Goal: Information Seeking & Learning: Learn about a topic

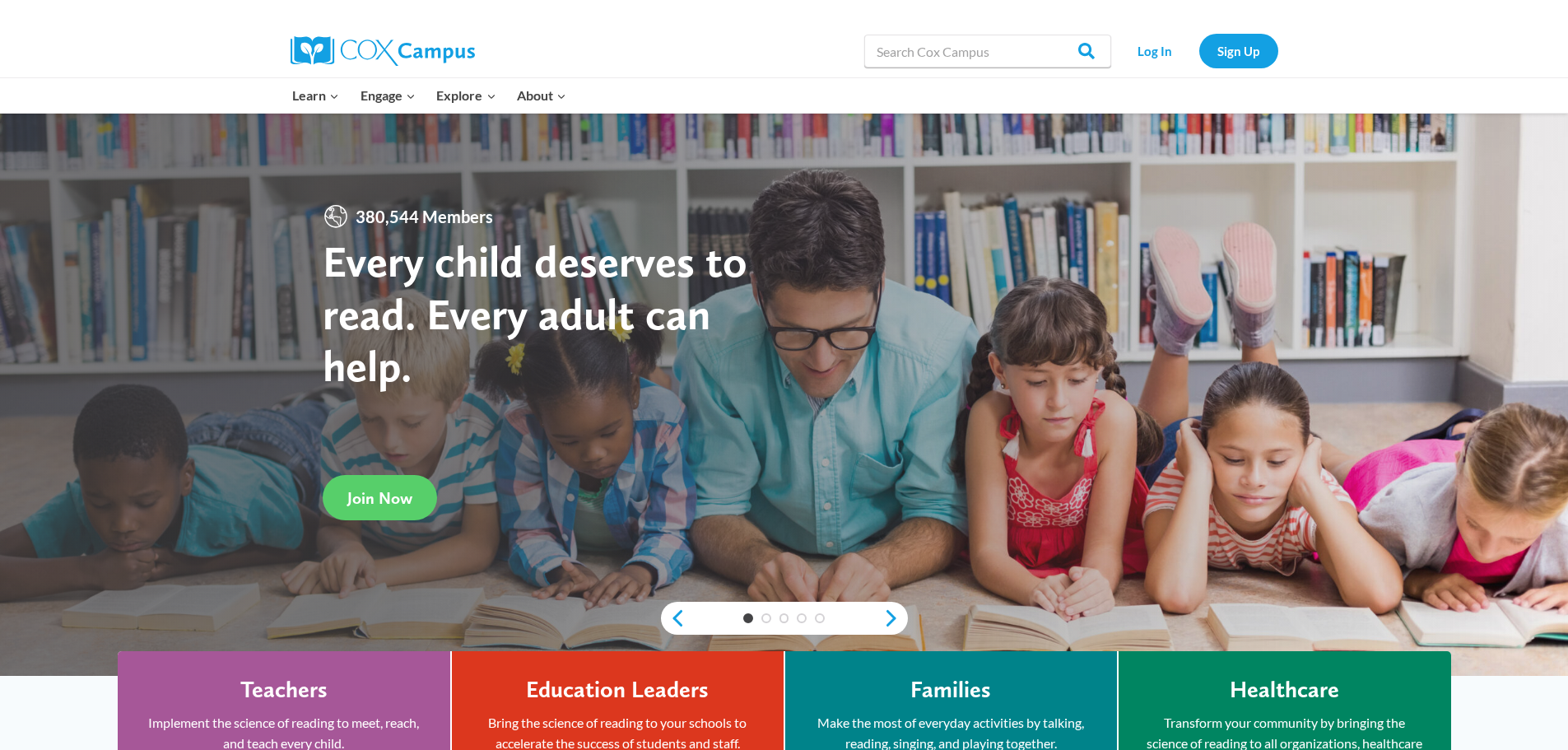
drag, startPoint x: 314, startPoint y: 695, endPoint x: 318, endPoint y: 704, distance: 9.8
click at [314, 698] on h4 "Teachers" at bounding box center [284, 689] width 88 height 28
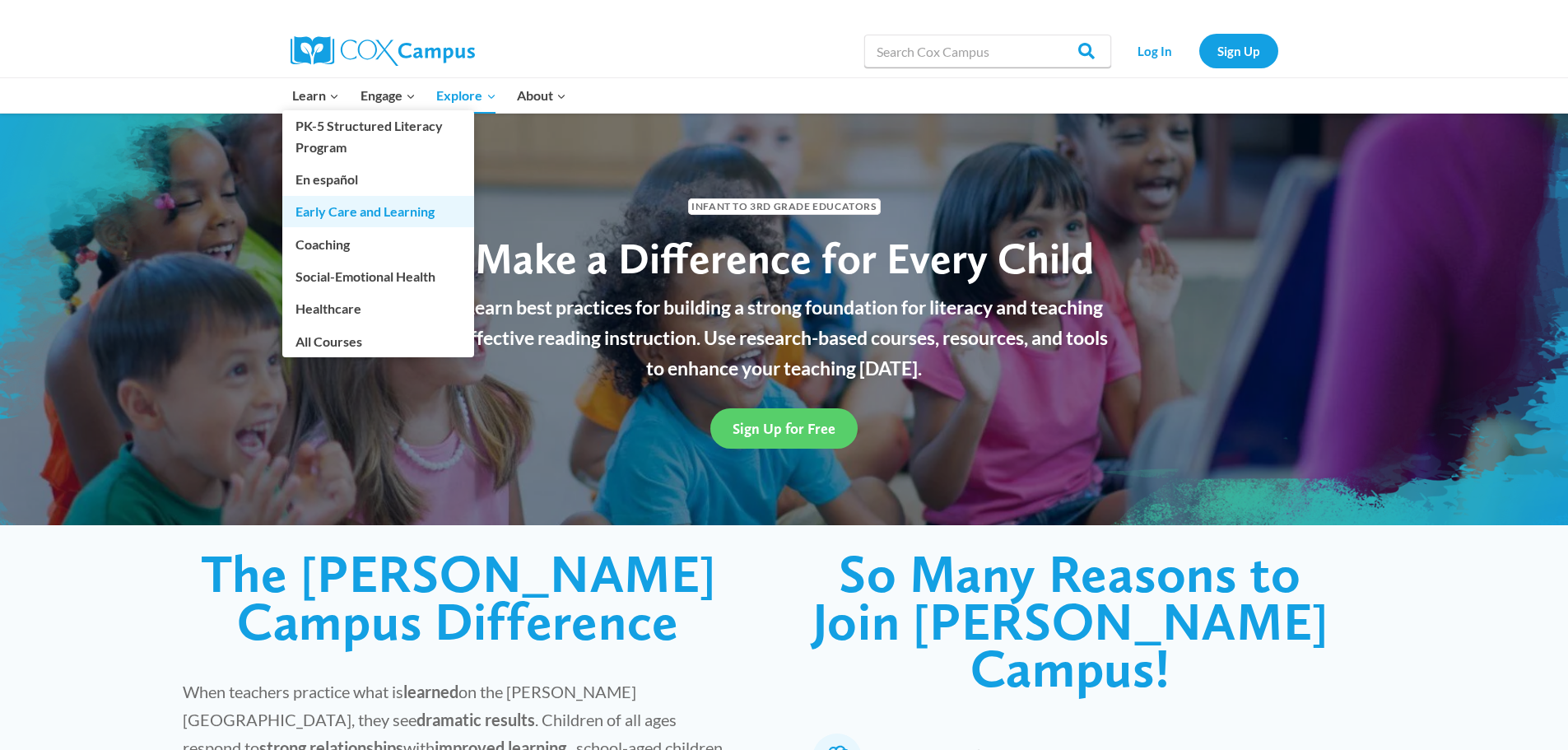
click at [369, 210] on link "Early Care and Learning" at bounding box center [379, 211] width 192 height 31
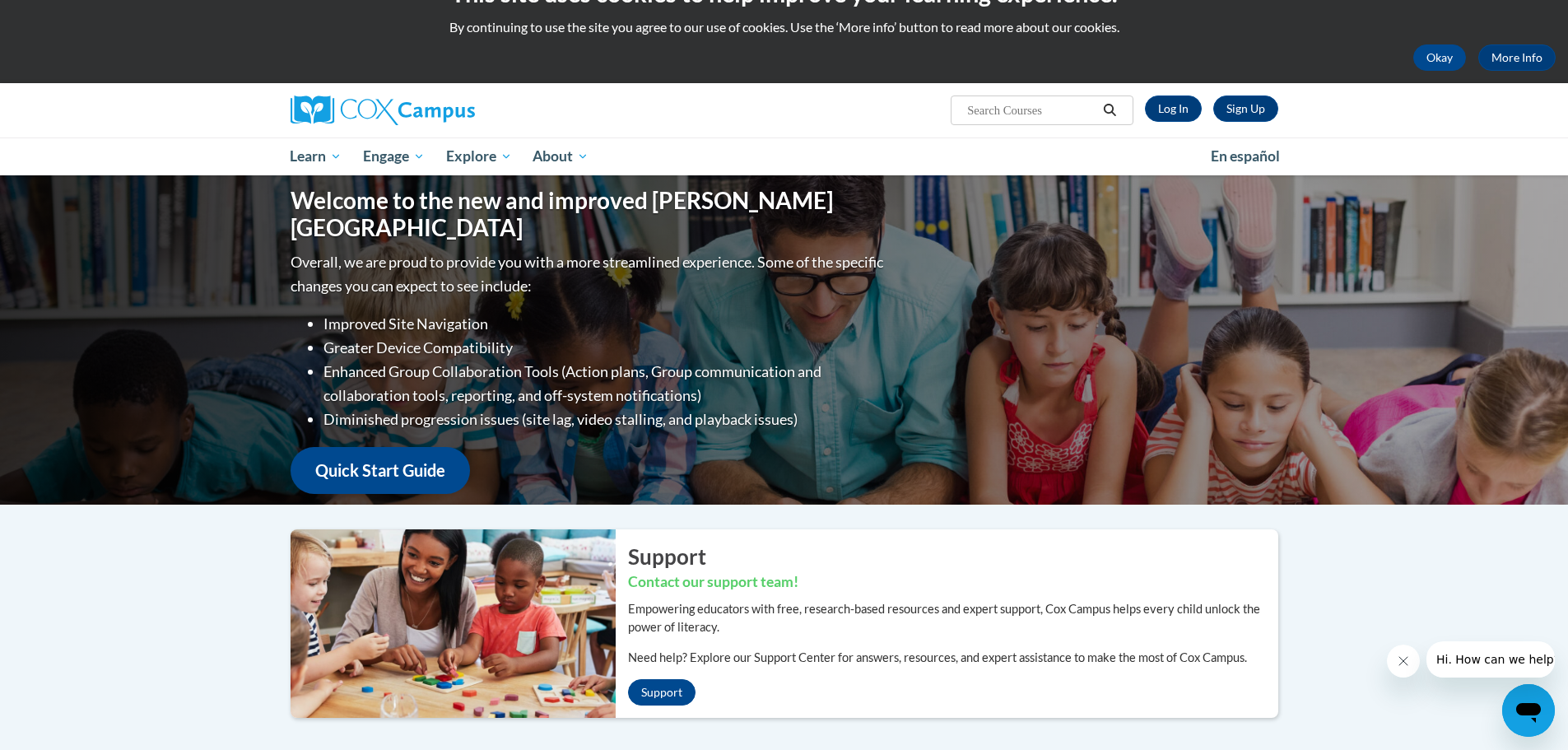
scroll to position [18, 0]
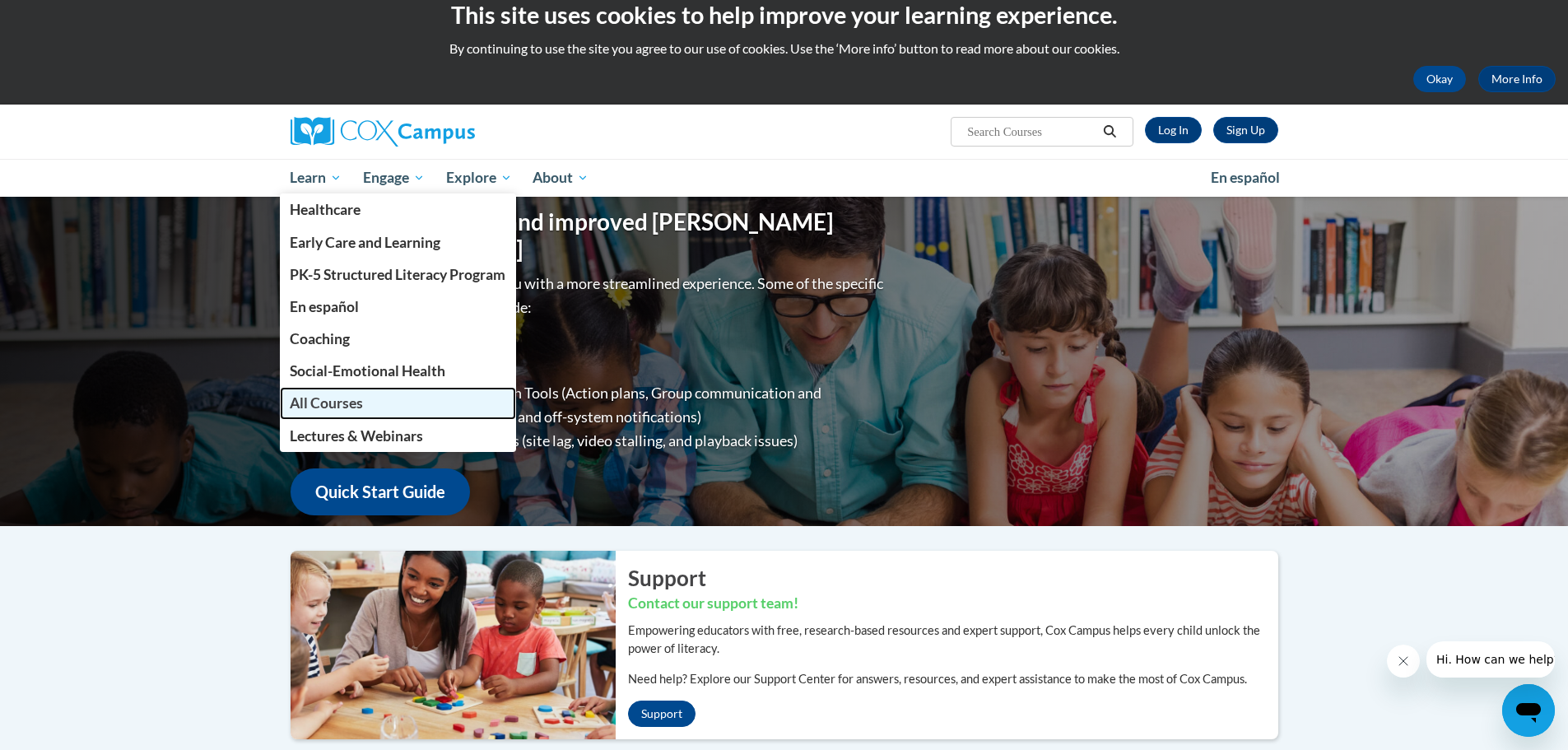
click at [321, 402] on span "All Courses" at bounding box center [326, 403] width 73 height 17
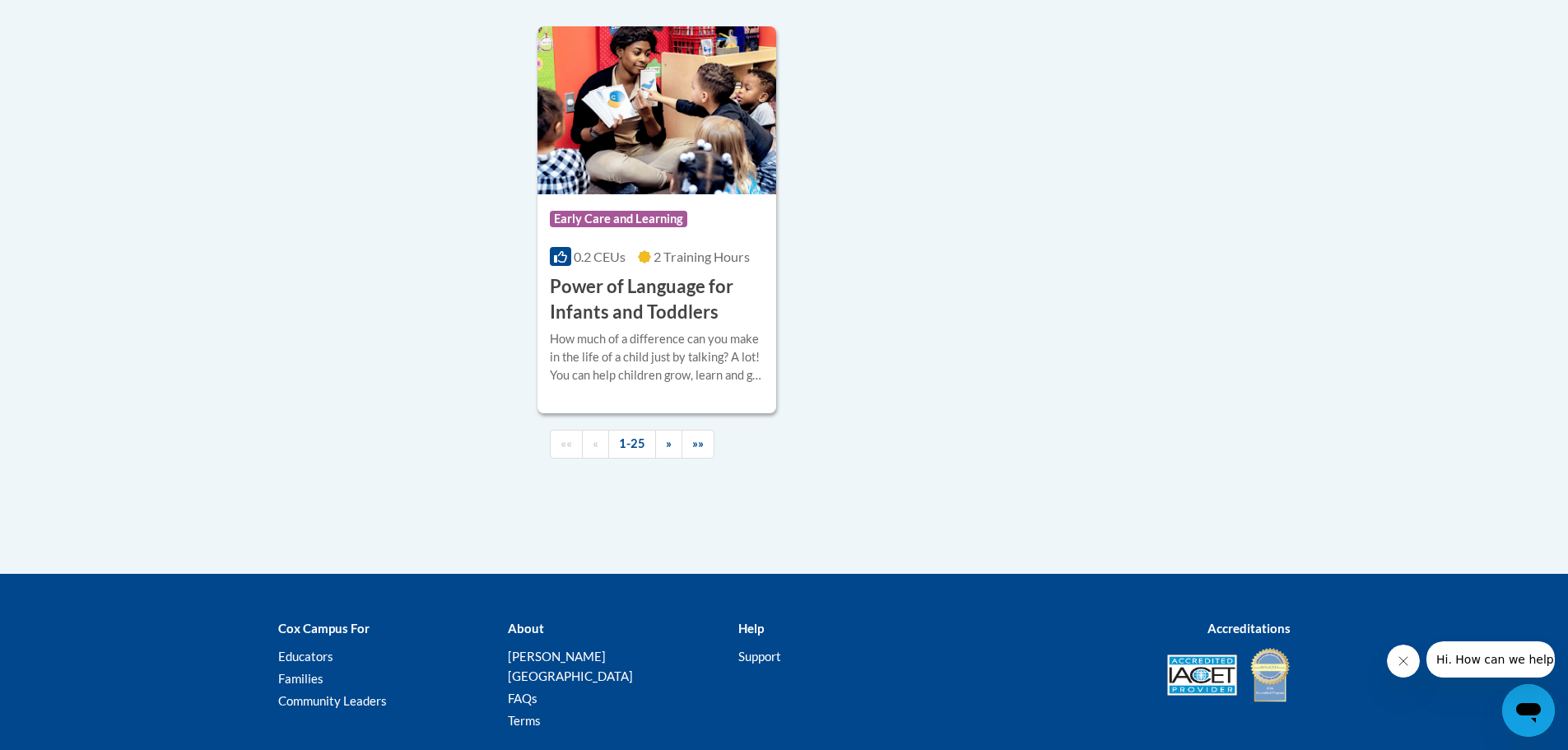
scroll to position [3953, 0]
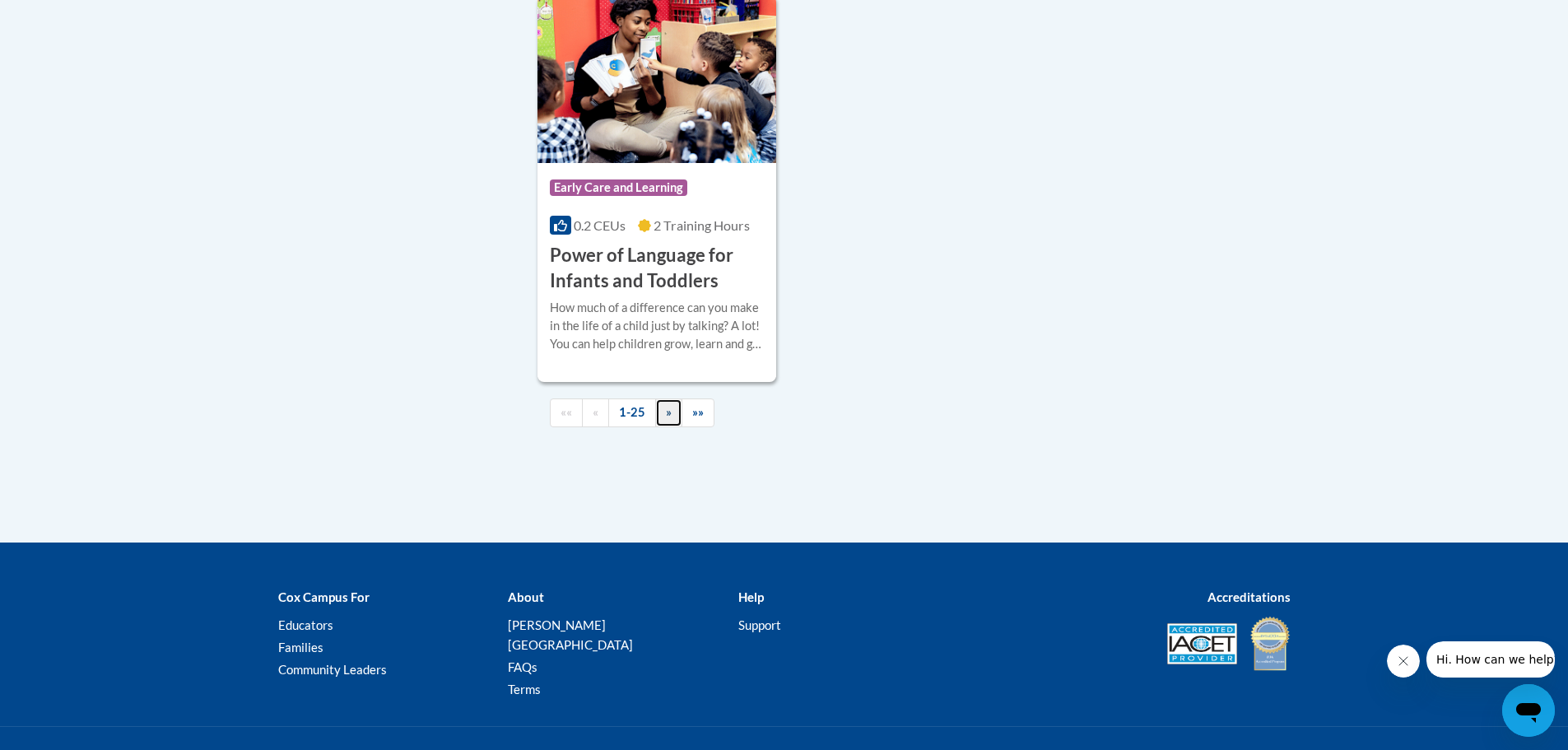
drag, startPoint x: 671, startPoint y: 441, endPoint x: 530, endPoint y: 462, distance: 142.6
click at [671, 427] on link "»" at bounding box center [669, 413] width 28 height 29
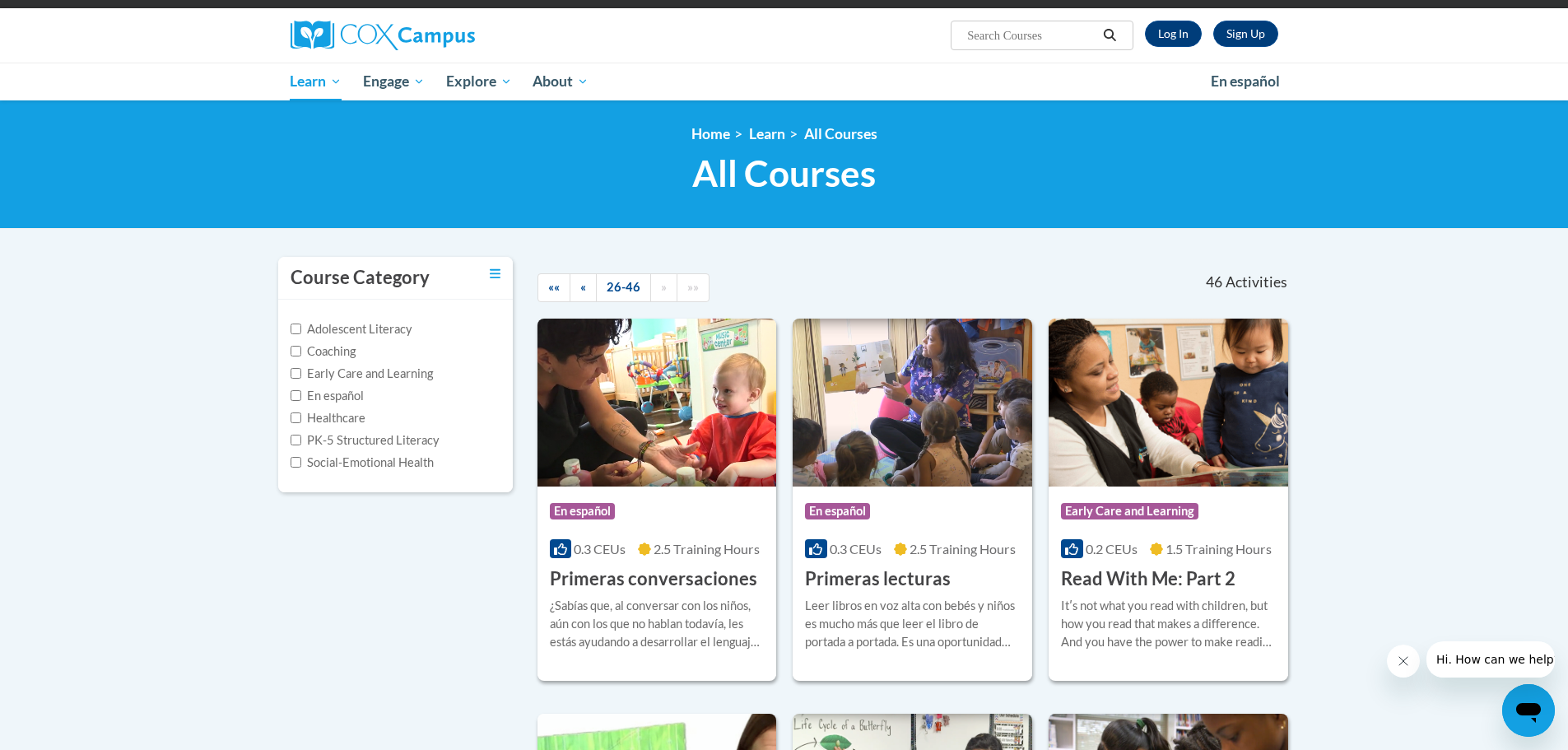
scroll to position [66, 0]
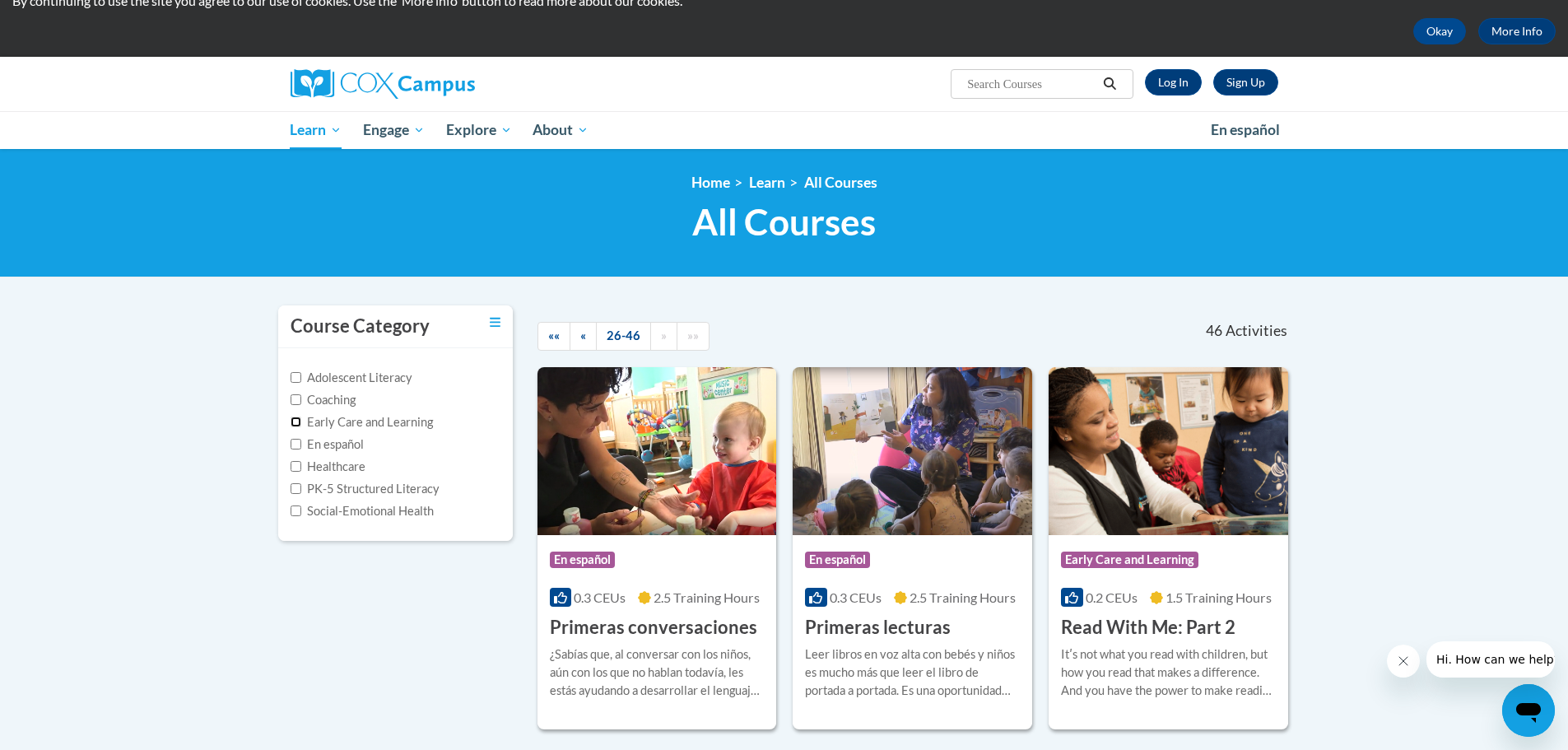
click at [290, 425] on input "Early Care and Learning" at bounding box center [295, 422] width 10 height 10
checkbox input "true"
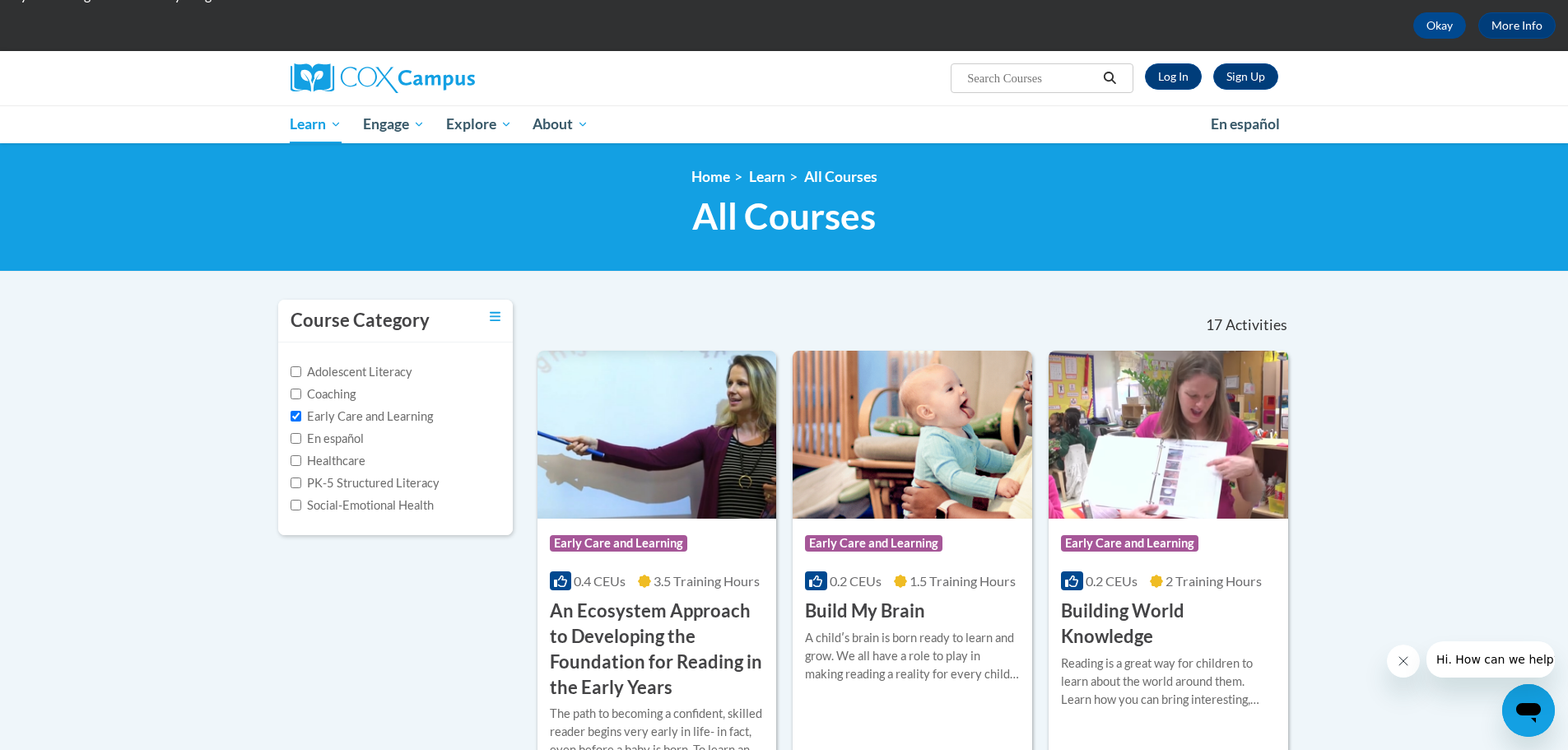
scroll to position [0, 0]
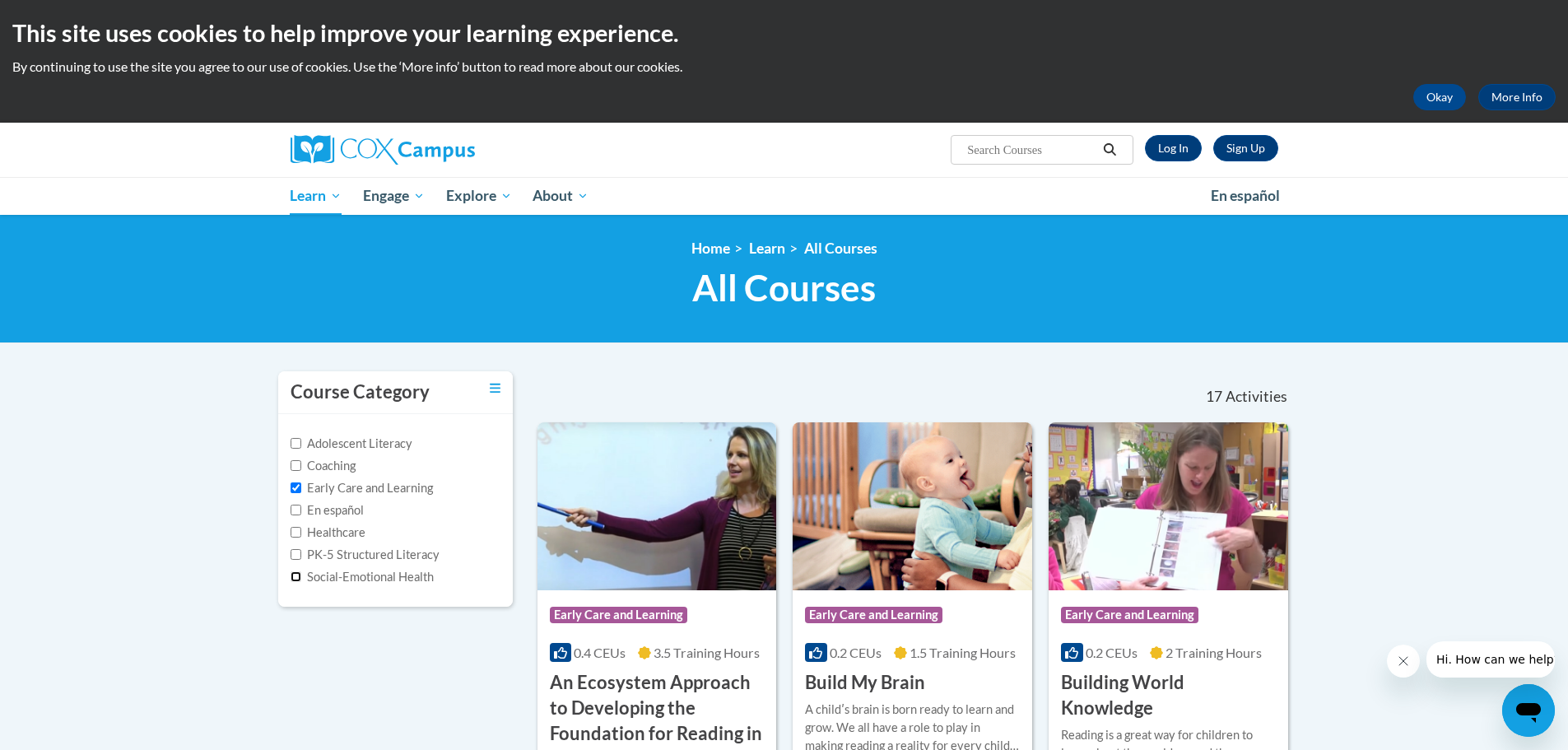
click at [295, 577] on input "Social-Emotional Health" at bounding box center [295, 576] width 10 height 10
checkbox input "true"
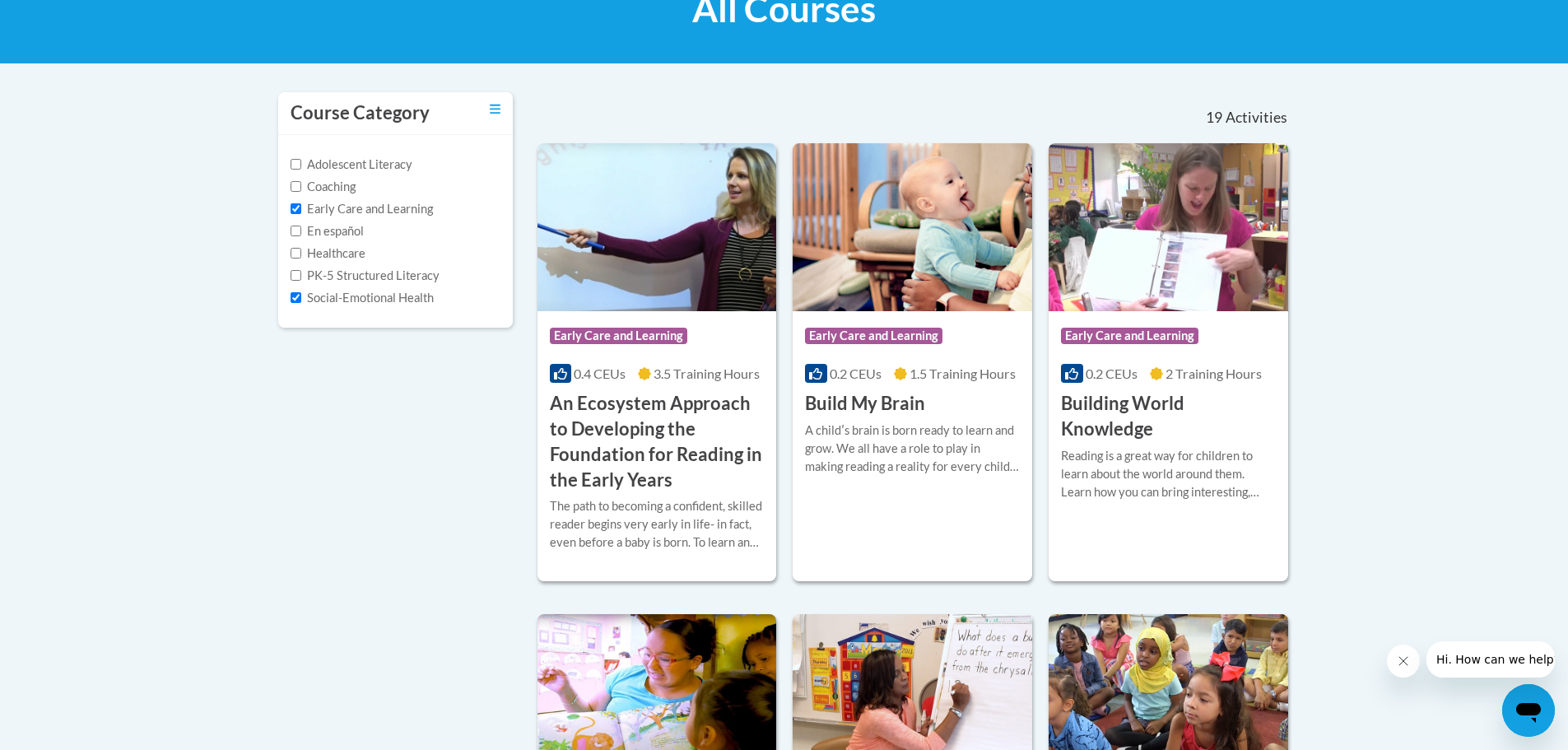
scroll to position [329, 0]
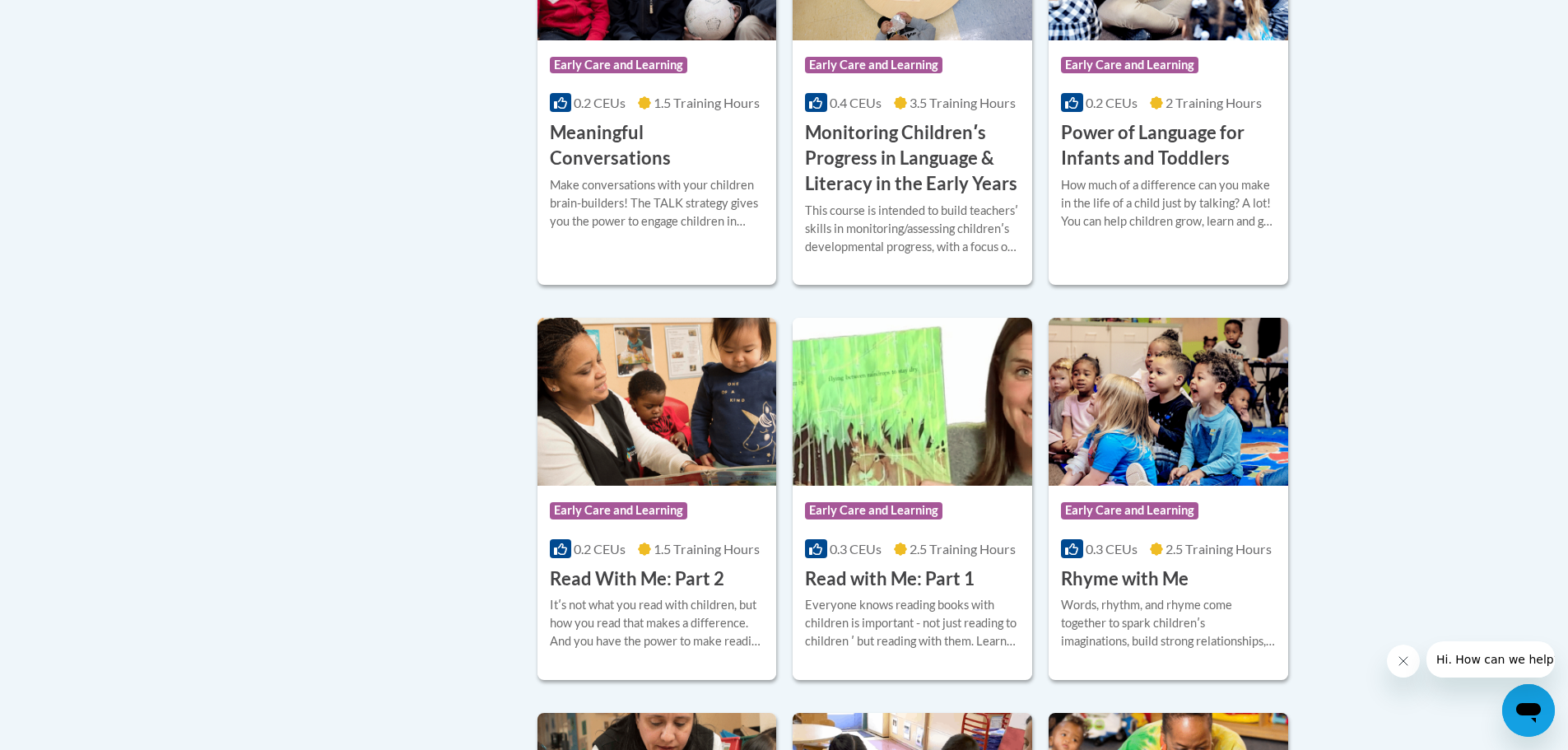
drag, startPoint x: 342, startPoint y: 720, endPoint x: 265, endPoint y: 677, distance: 88.2
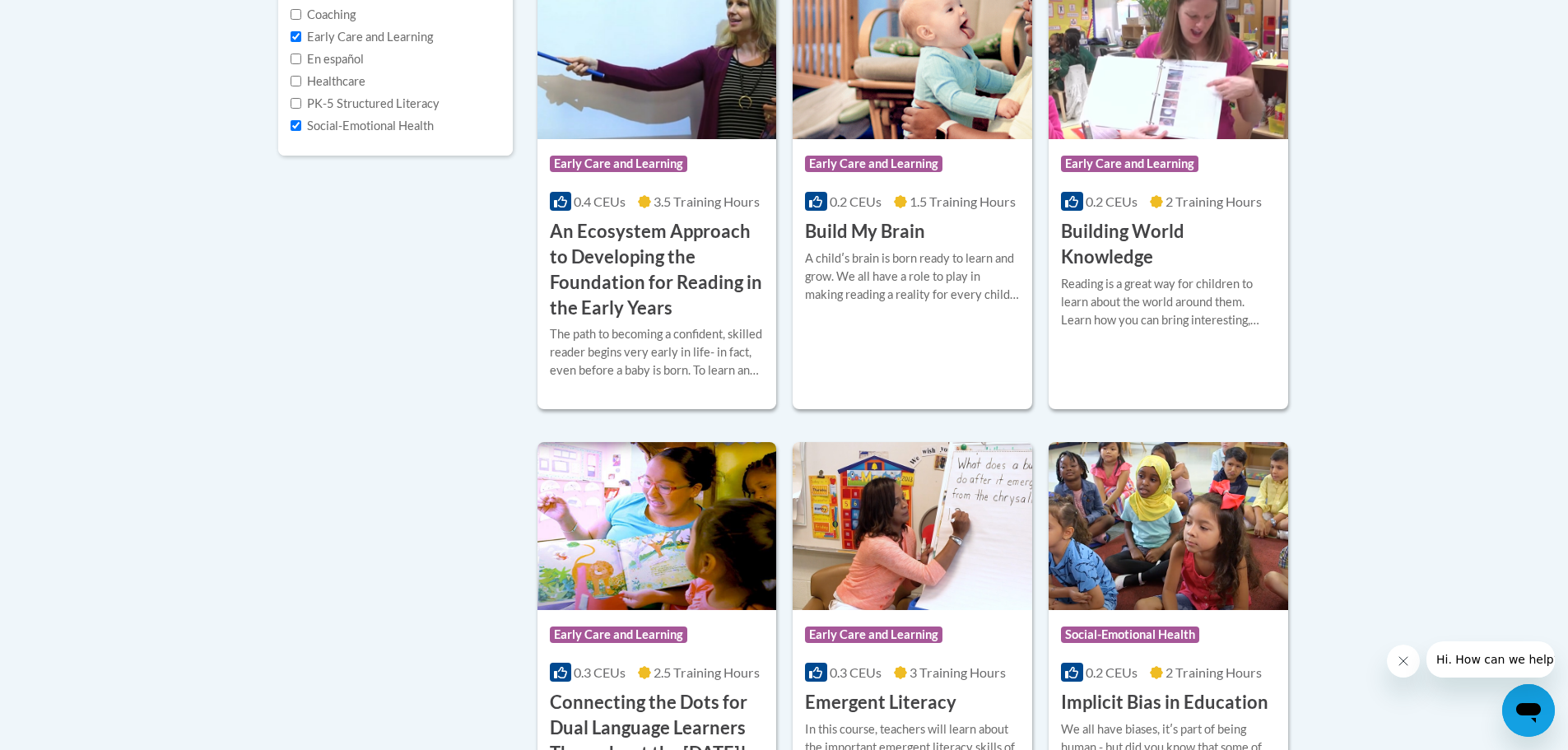
scroll to position [0, 0]
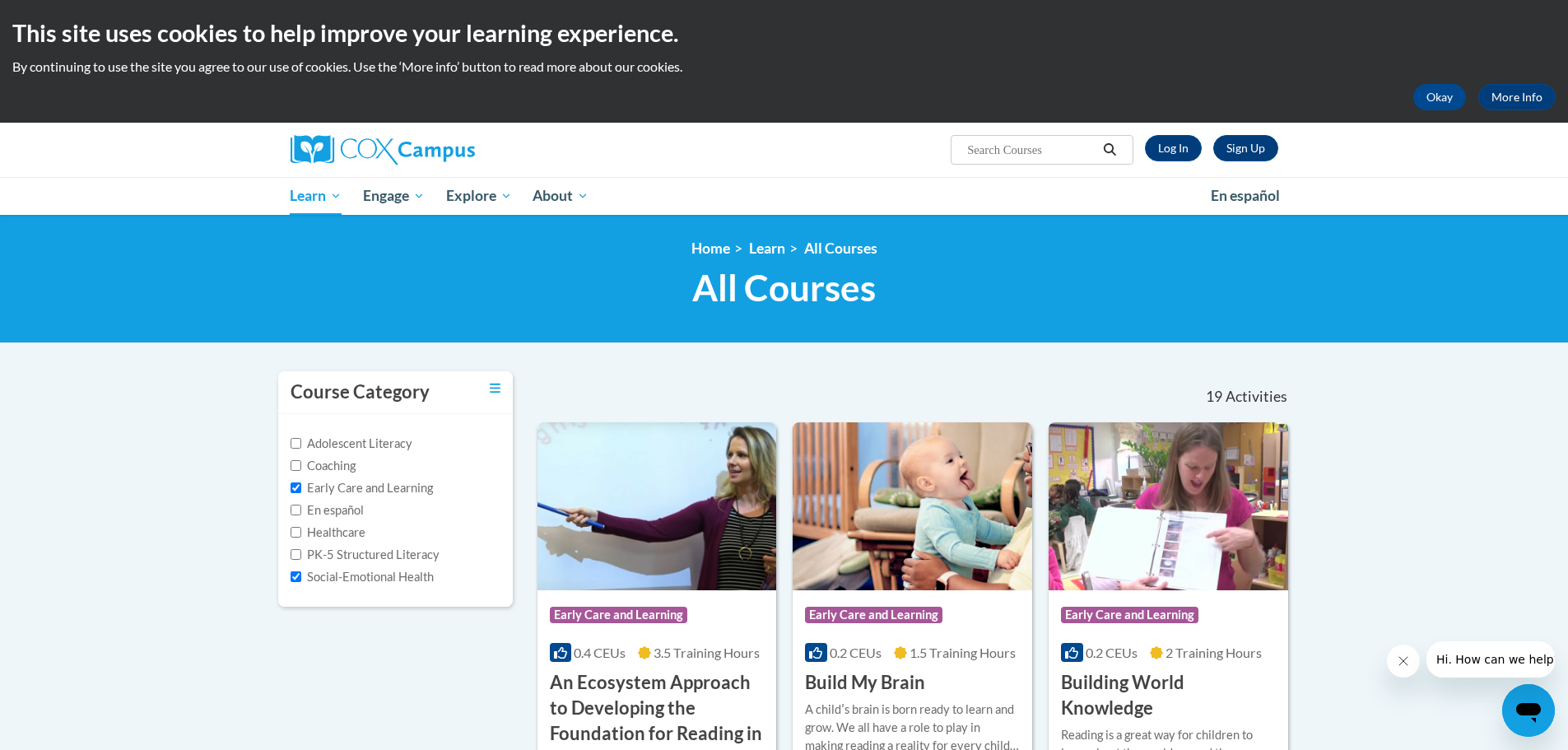
click at [981, 147] on input "Search..." at bounding box center [1031, 149] width 131 height 20
type input "physical interactions with children"
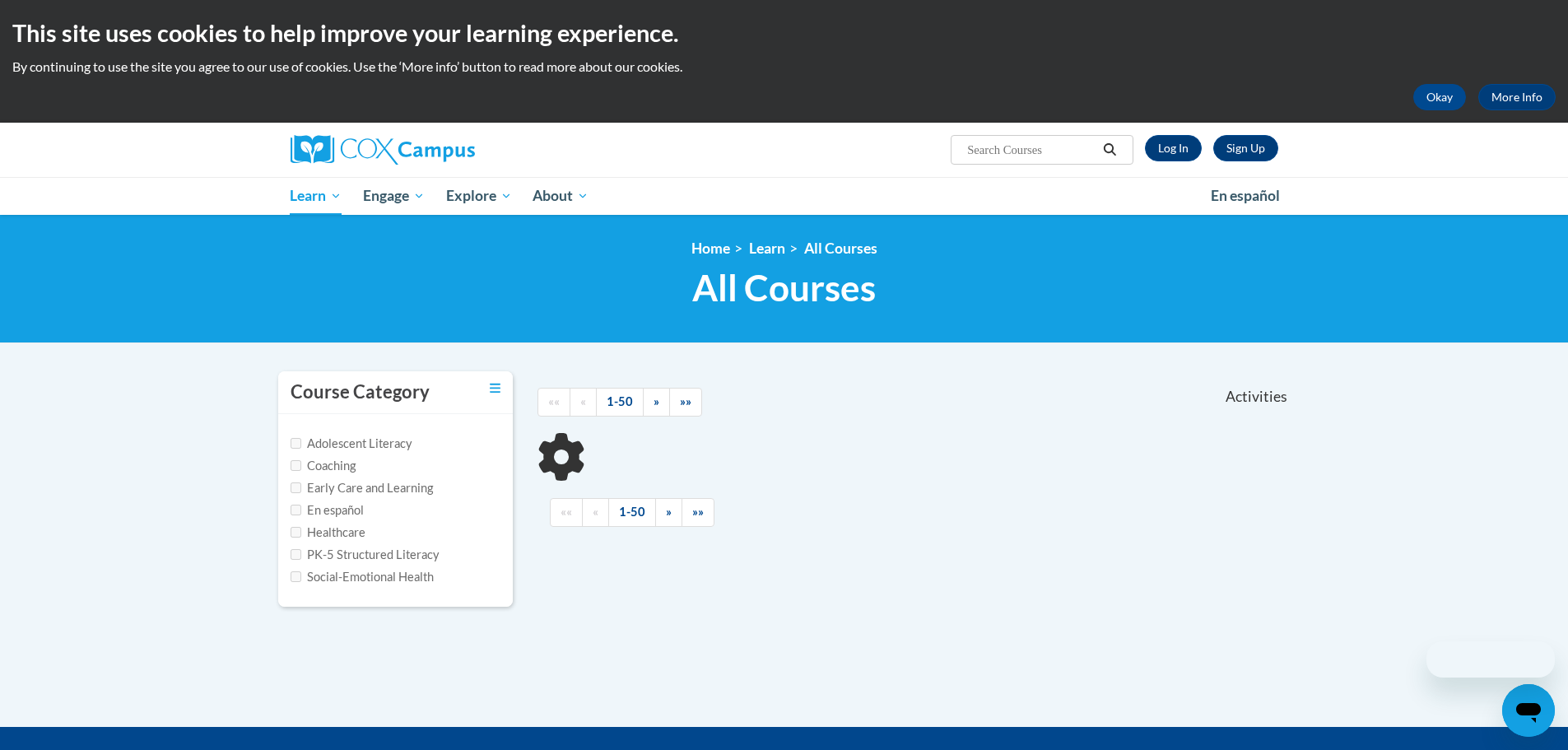
type input "physical interactions with children"
click at [294, 488] on input "Early Care and Learning" at bounding box center [295, 487] width 10 height 10
checkbox input "true"
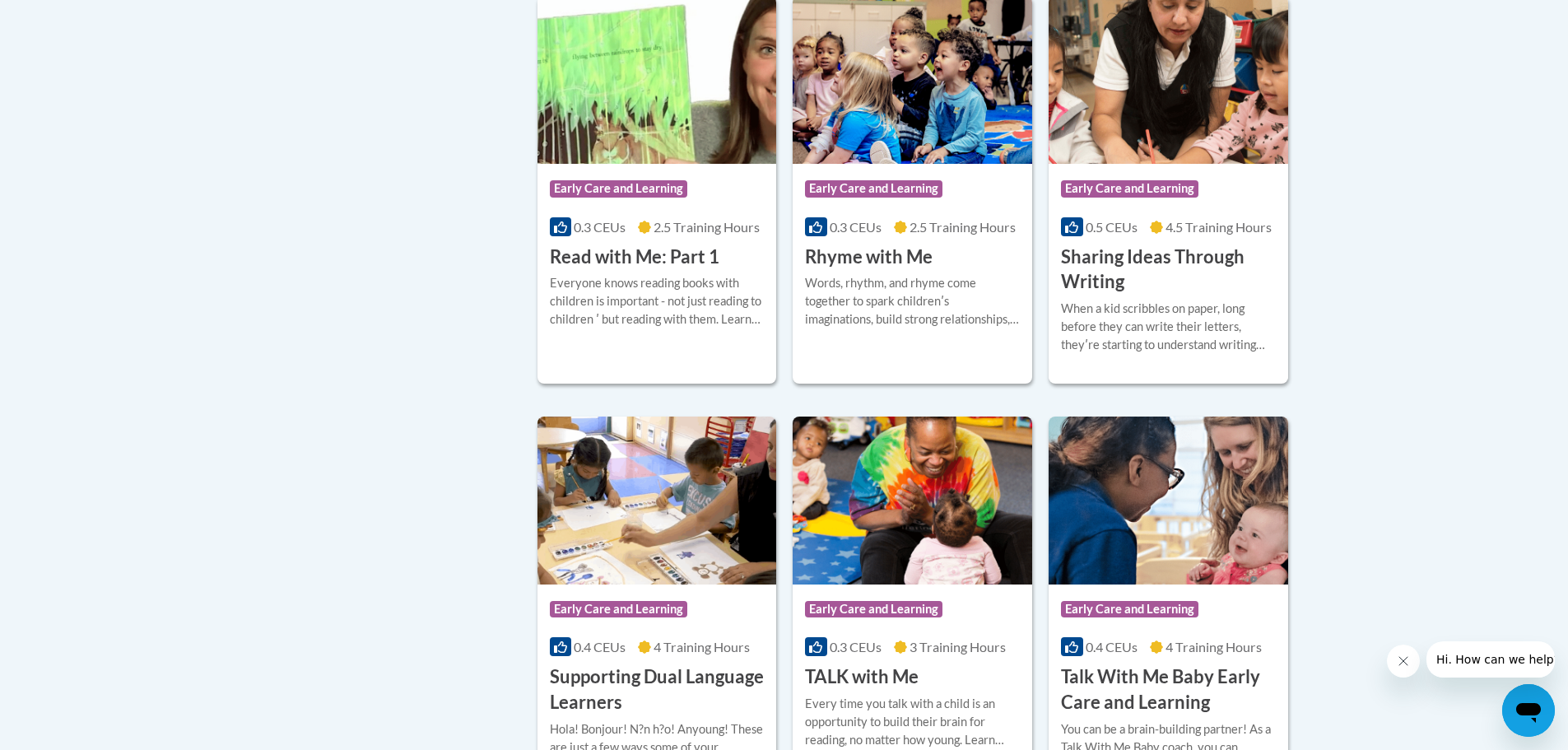
scroll to position [1786, 0]
